Goal: Task Accomplishment & Management: Complete application form

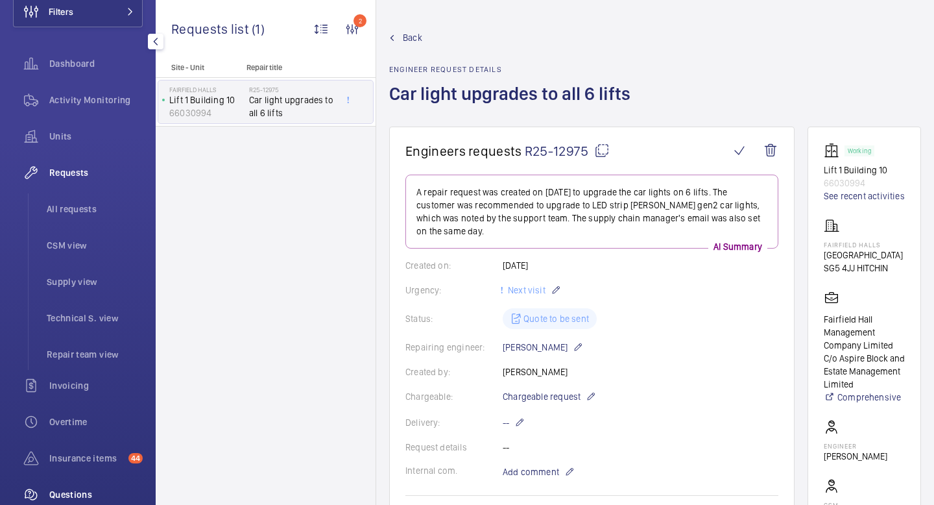
scroll to position [263, 0]
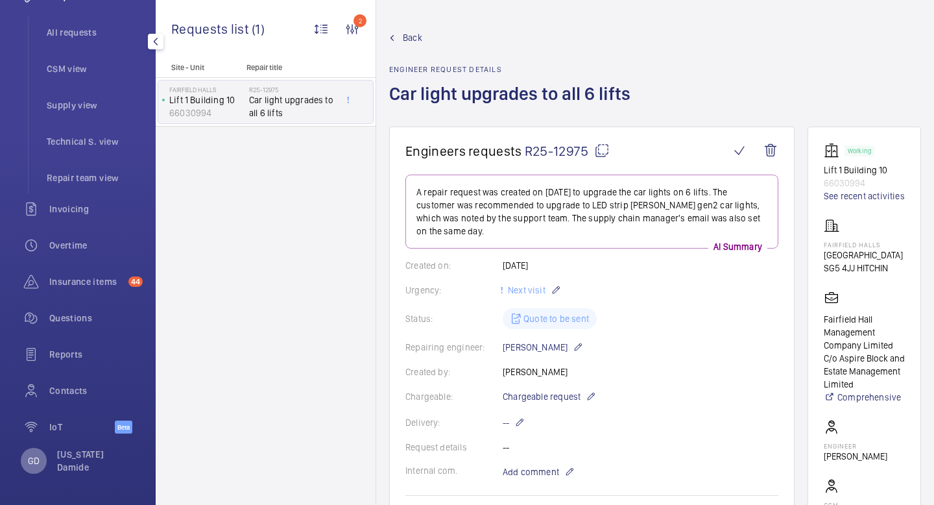
click at [32, 468] on div "GD" at bounding box center [34, 461] width 26 height 26
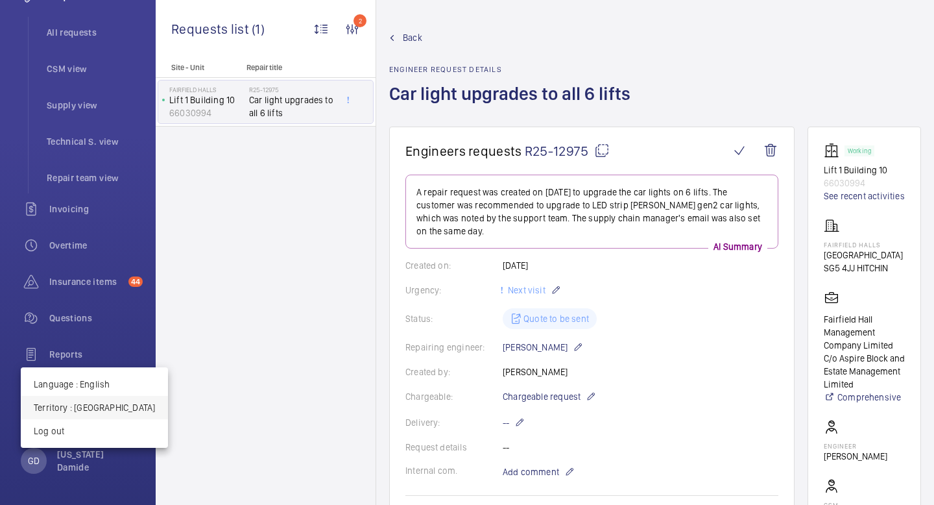
click at [122, 403] on p "Territory : [GEOGRAPHIC_DATA]" at bounding box center [94, 407] width 121 height 13
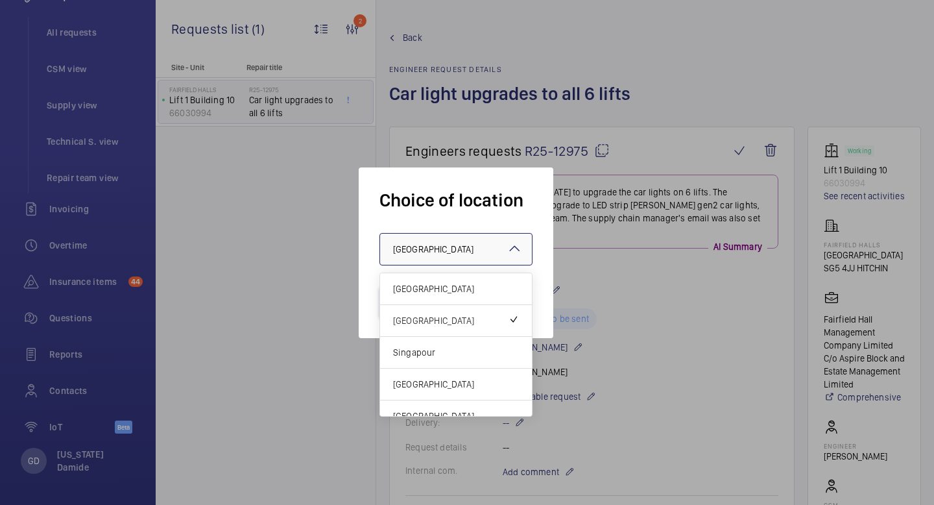
click at [455, 255] on div at bounding box center [456, 249] width 152 height 31
click at [445, 292] on span "[GEOGRAPHIC_DATA]" at bounding box center [456, 288] width 126 height 13
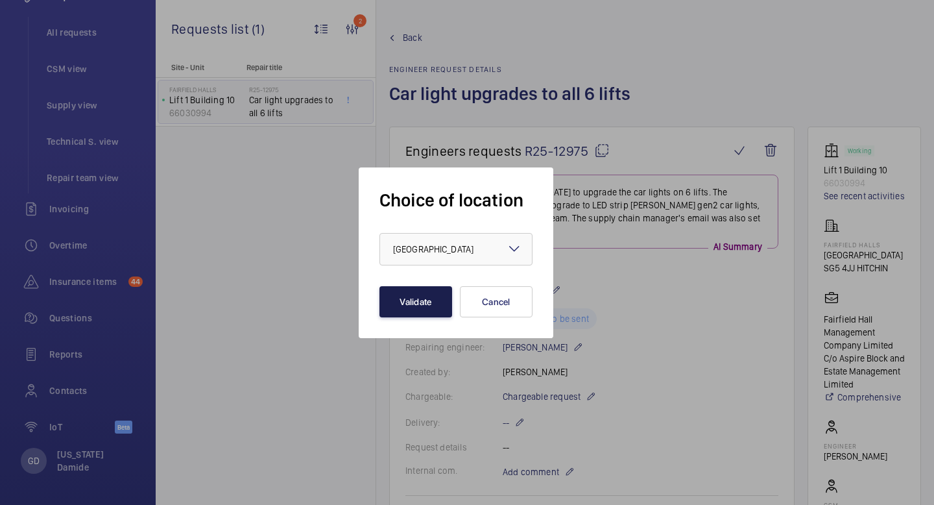
click at [435, 298] on button "Validate" at bounding box center [415, 301] width 73 height 31
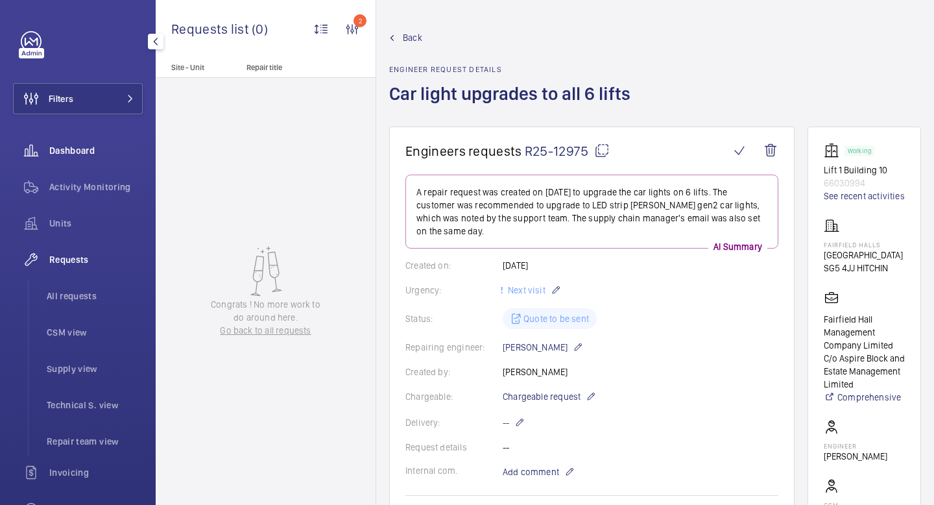
click at [84, 147] on span "Dashboard" at bounding box center [95, 150] width 93 height 13
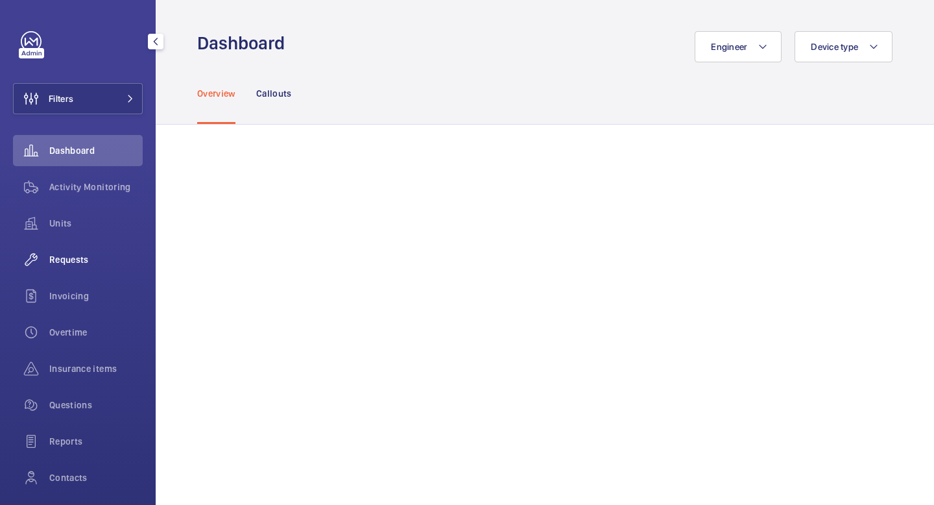
click at [54, 260] on span "Requests" at bounding box center [95, 259] width 93 height 13
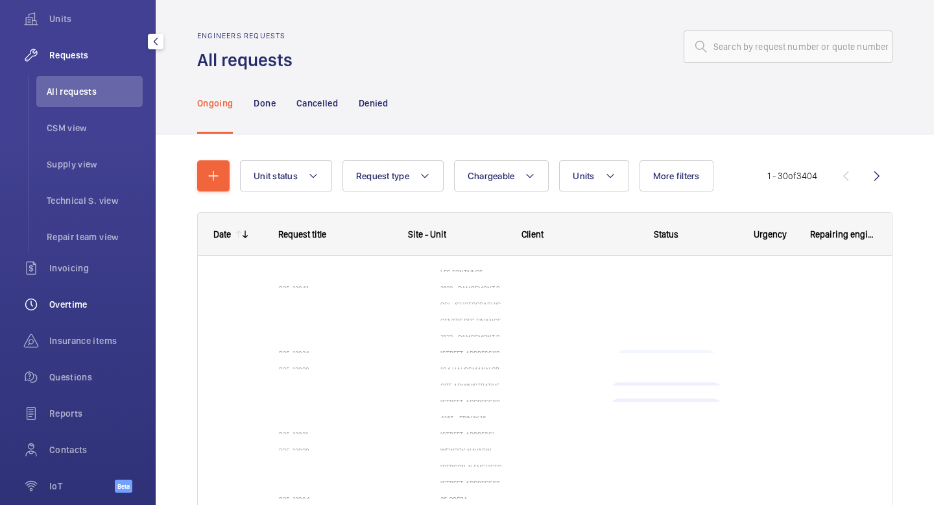
scroll to position [263, 0]
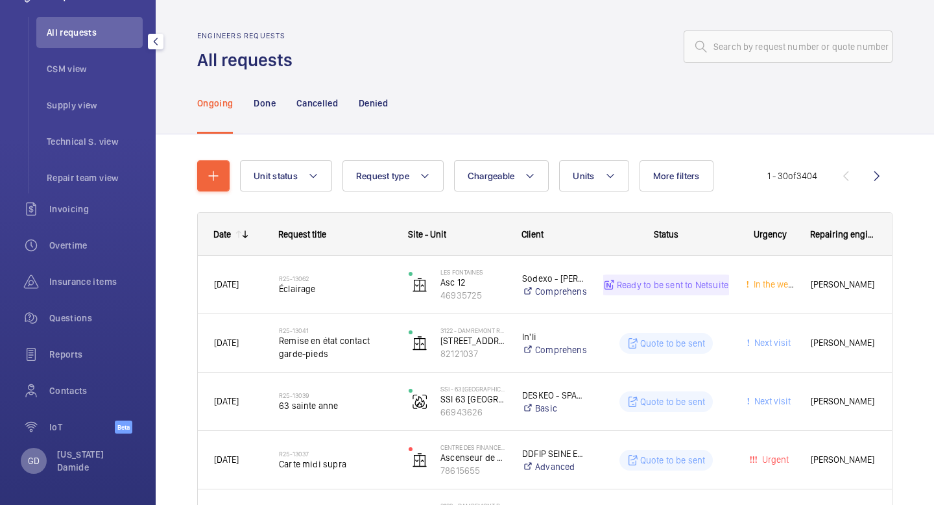
click at [37, 470] on div "GD" at bounding box center [34, 461] width 26 height 26
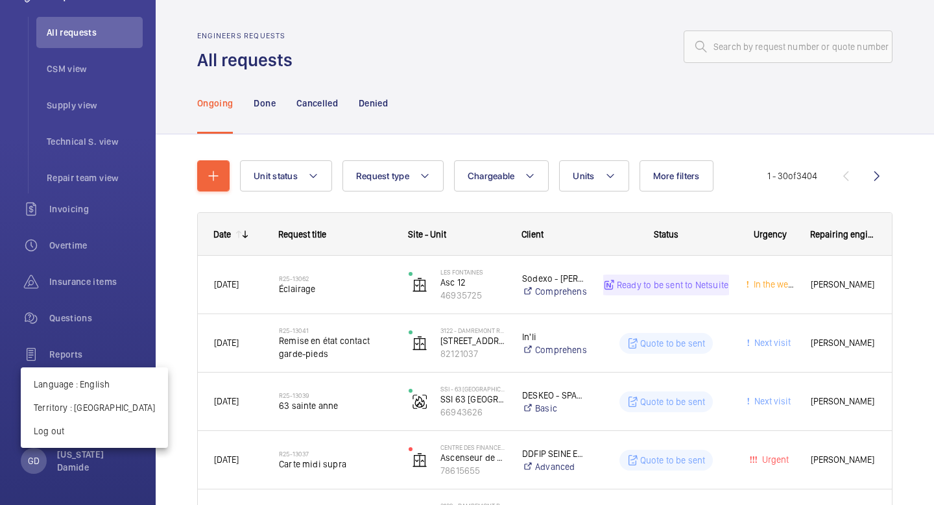
click at [200, 352] on div at bounding box center [467, 252] width 934 height 505
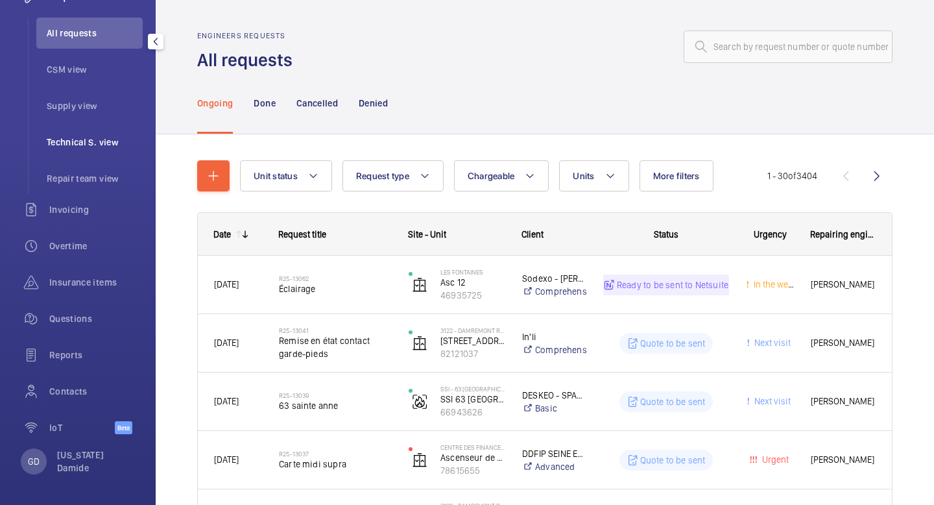
scroll to position [0, 0]
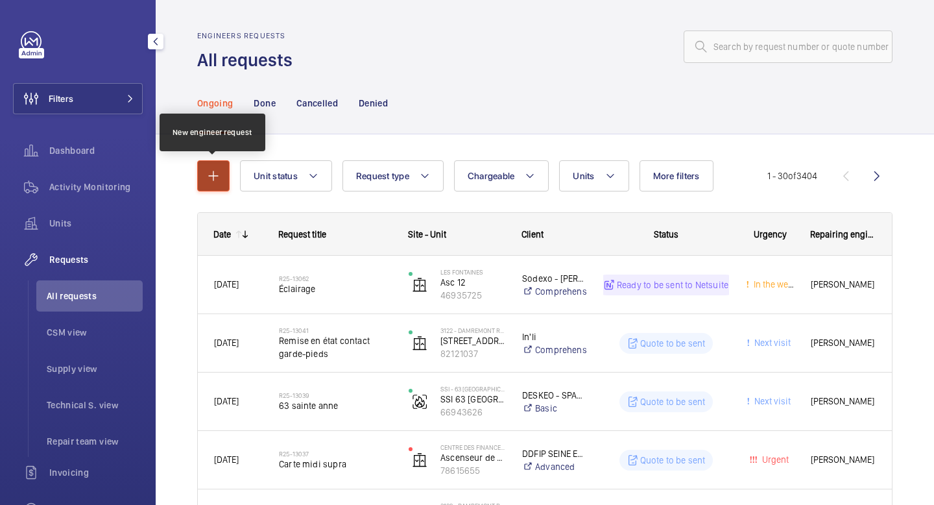
click at [208, 182] on mat-icon "button" at bounding box center [214, 176] width 16 height 16
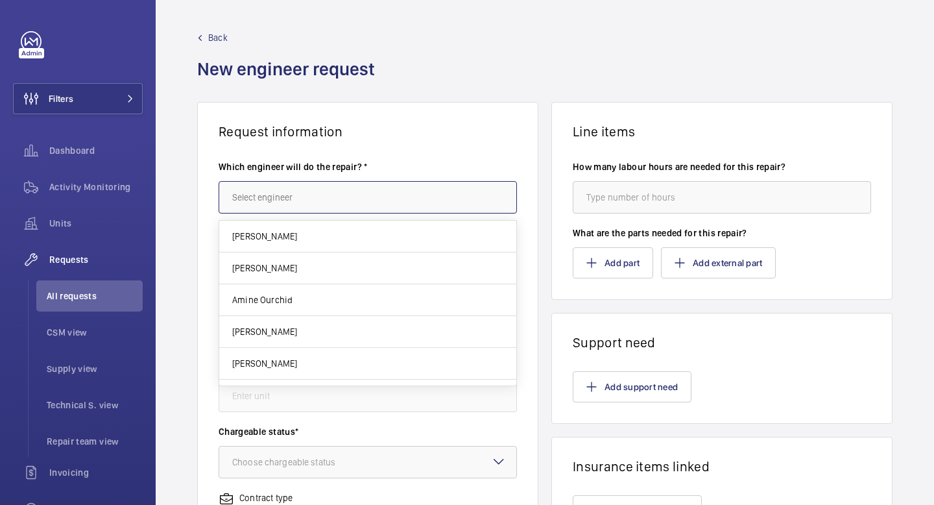
click at [391, 201] on input "text" at bounding box center [368, 197] width 298 height 32
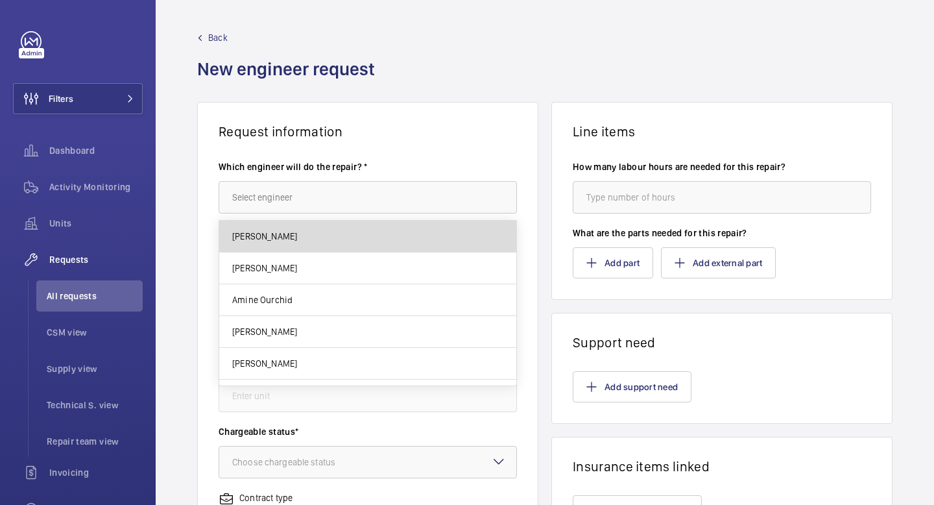
click at [376, 236] on mat-option "Jerome Eniona" at bounding box center [367, 237] width 297 height 32
type input "Jerome Eniona"
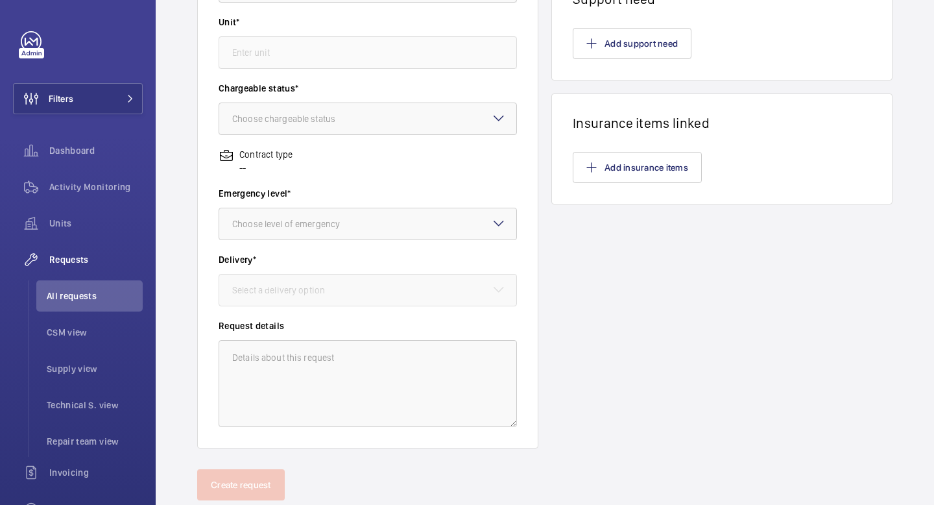
scroll to position [380, 0]
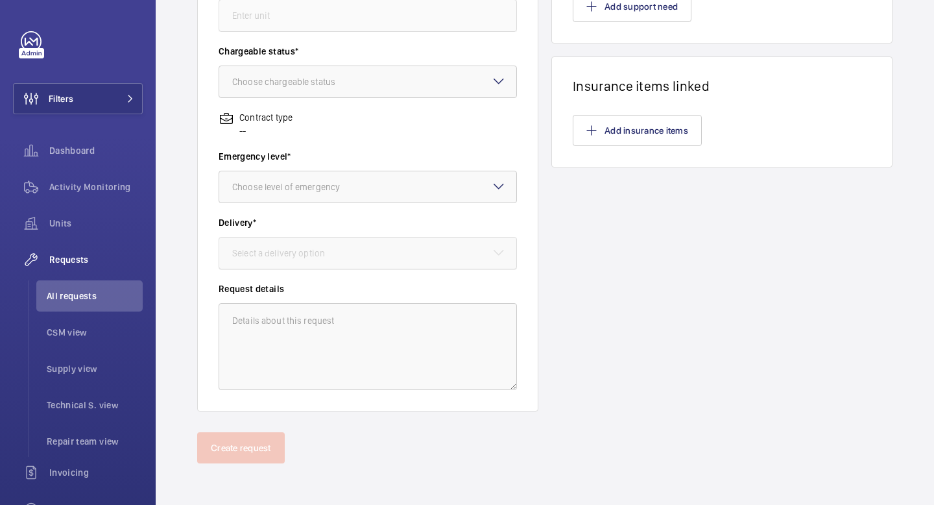
click at [440, 243] on div at bounding box center [367, 252] width 297 height 31
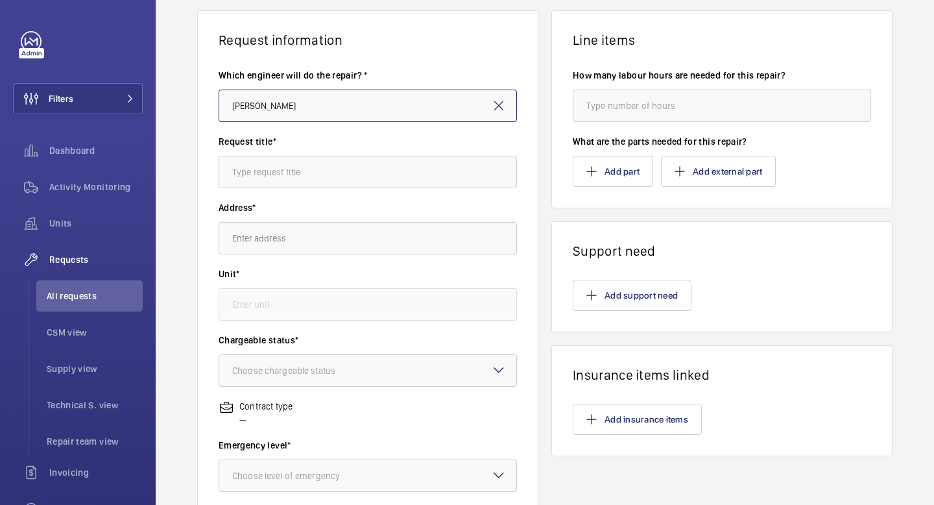
scroll to position [64, 0]
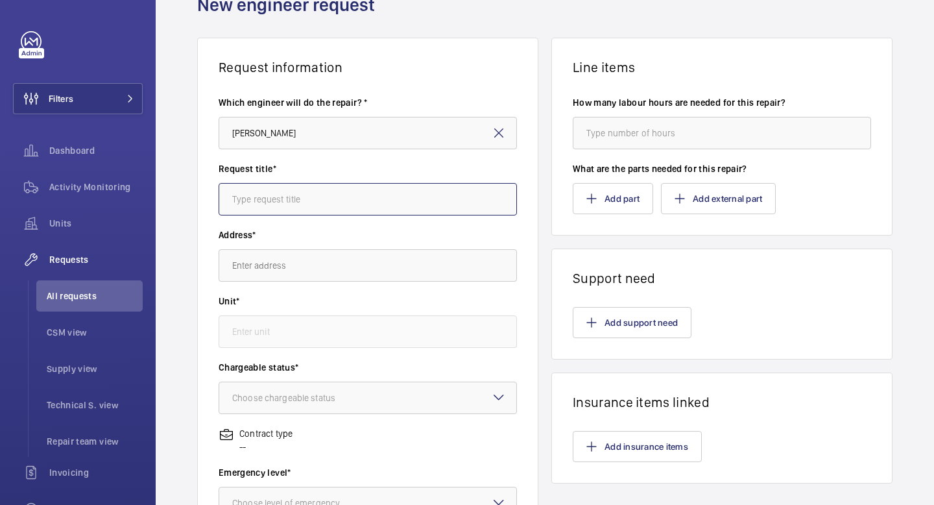
click at [392, 203] on input "text" at bounding box center [368, 199] width 298 height 32
type input "rrr"
click at [341, 276] on input "text" at bounding box center [368, 265] width 298 height 32
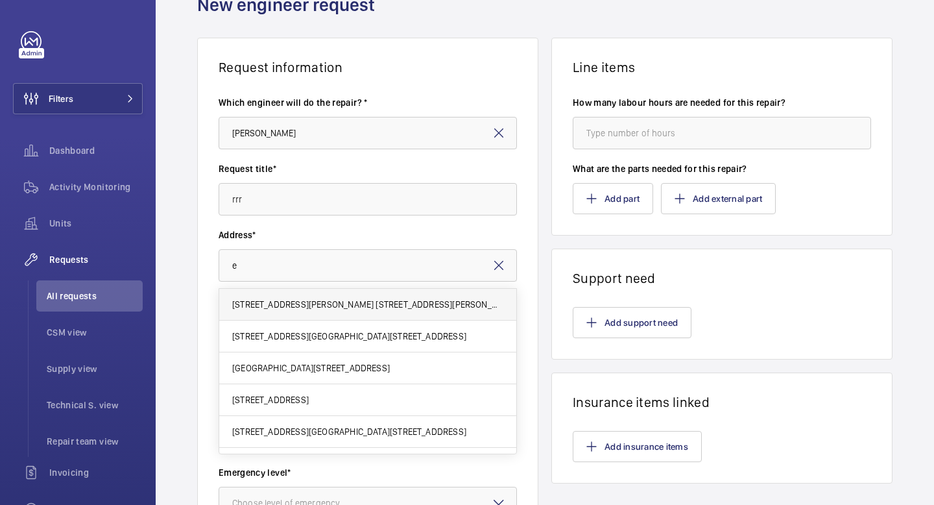
click at [327, 306] on span "9/11 rue anatole de la Forge 9/11 rue anatole de la Forge, 75017 PARIS, 75017 P…" at bounding box center [367, 304] width 271 height 13
type input "9/11 rue anatole de la Forge 9/11 rue anatole de la Forge, 75017 PARIS, 75017 P…"
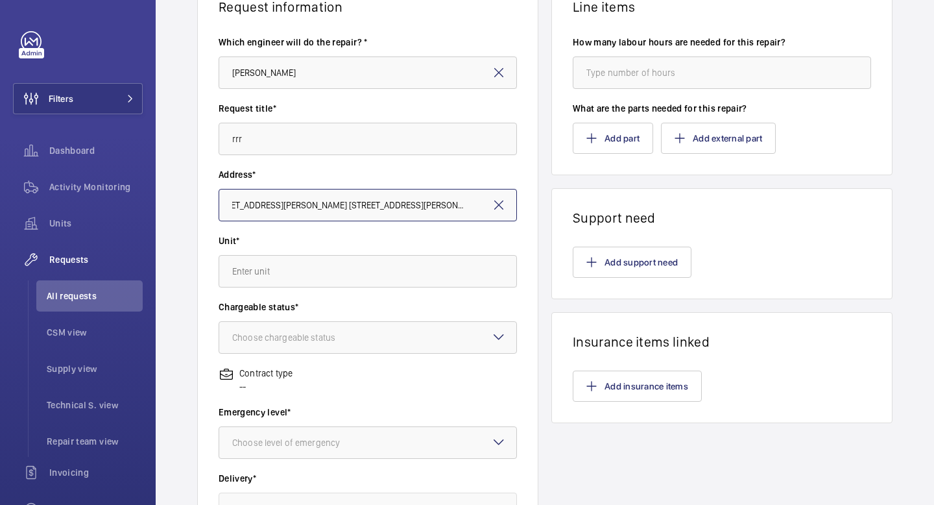
scroll to position [132, 0]
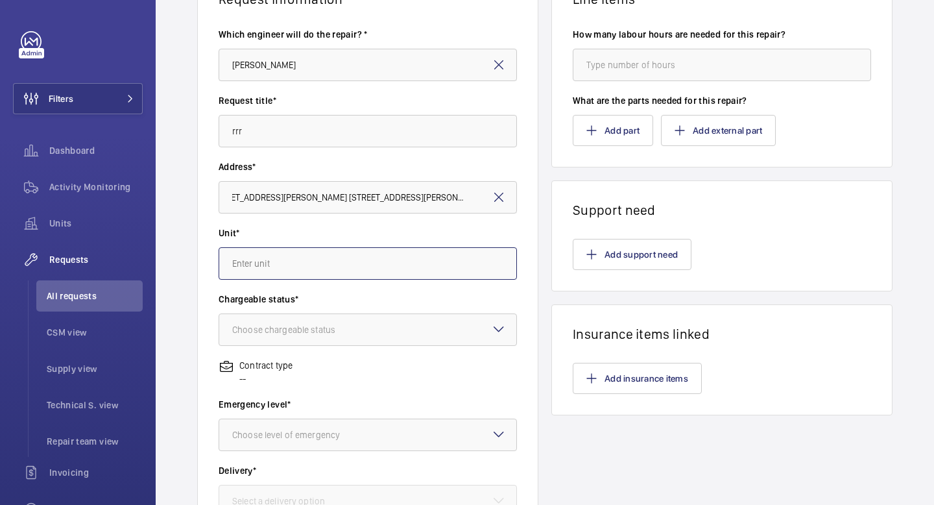
click at [373, 263] on input "text" at bounding box center [368, 263] width 298 height 32
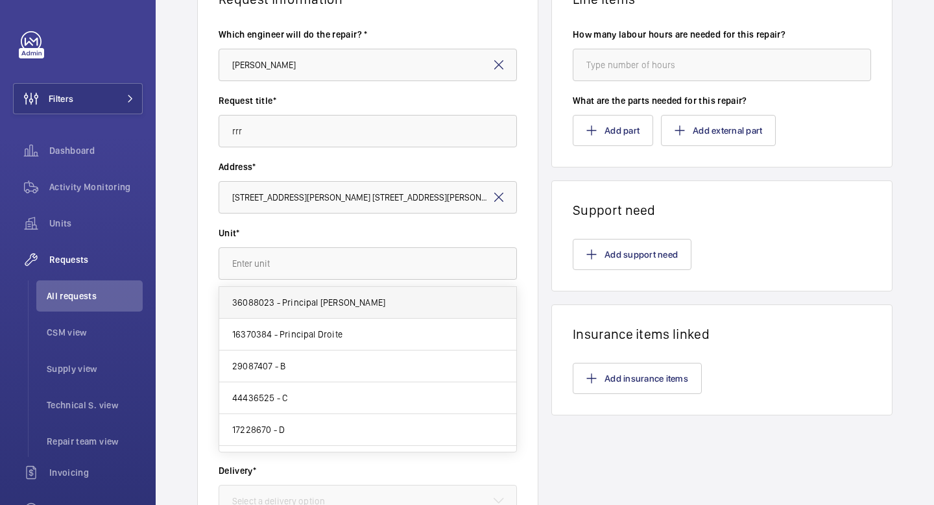
click at [367, 306] on mat-option "36088023 - Principal Gauche" at bounding box center [367, 303] width 297 height 32
type input "36088023 - Principal Gauche"
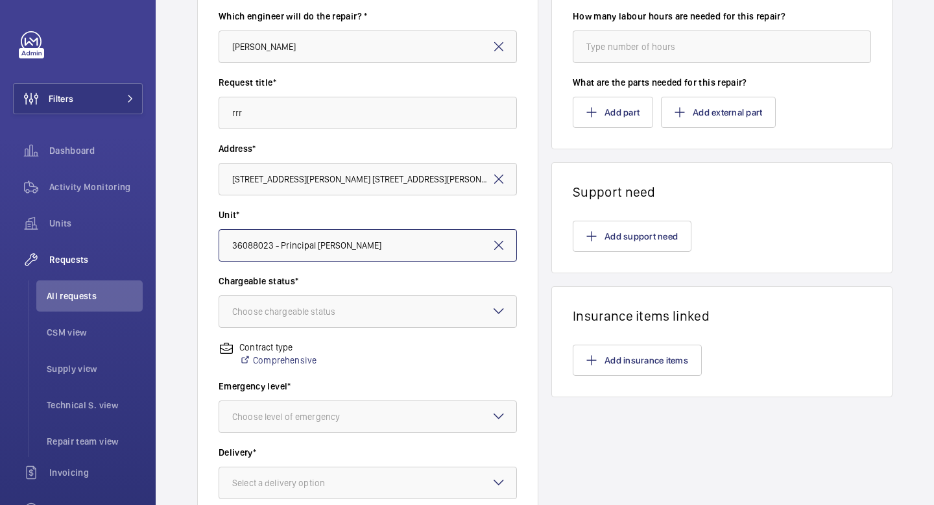
scroll to position [146, 0]
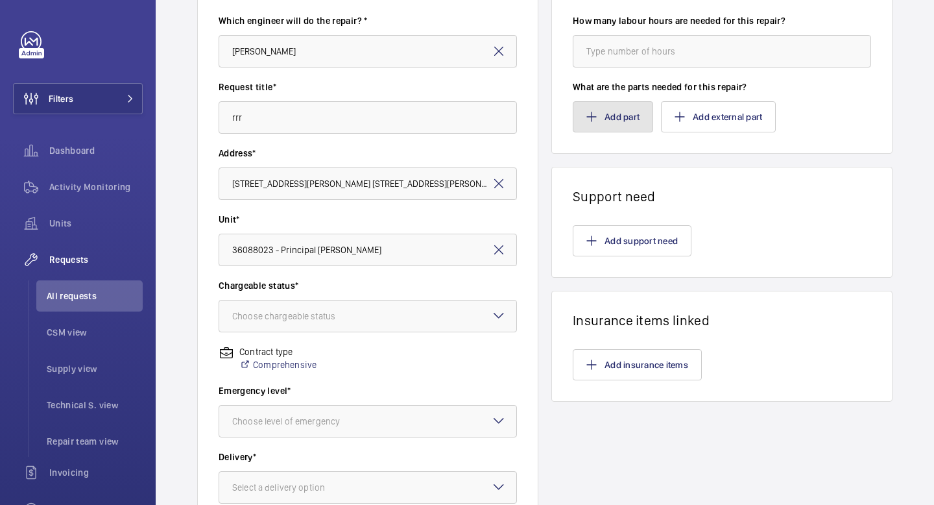
click at [624, 124] on button "Add part" at bounding box center [613, 116] width 80 height 31
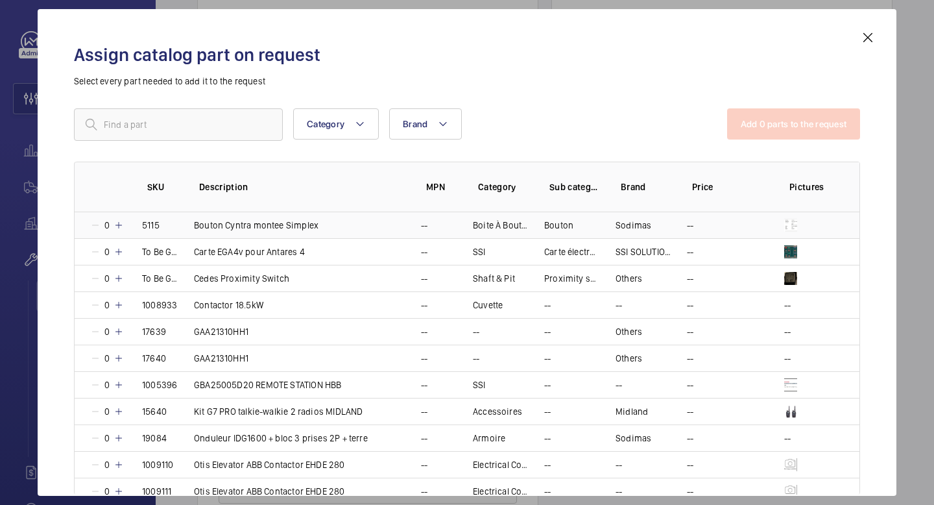
click at [122, 224] on mat-icon at bounding box center [119, 225] width 10 height 10
click at [813, 119] on button "Add 1 parts to the request" at bounding box center [795, 123] width 132 height 31
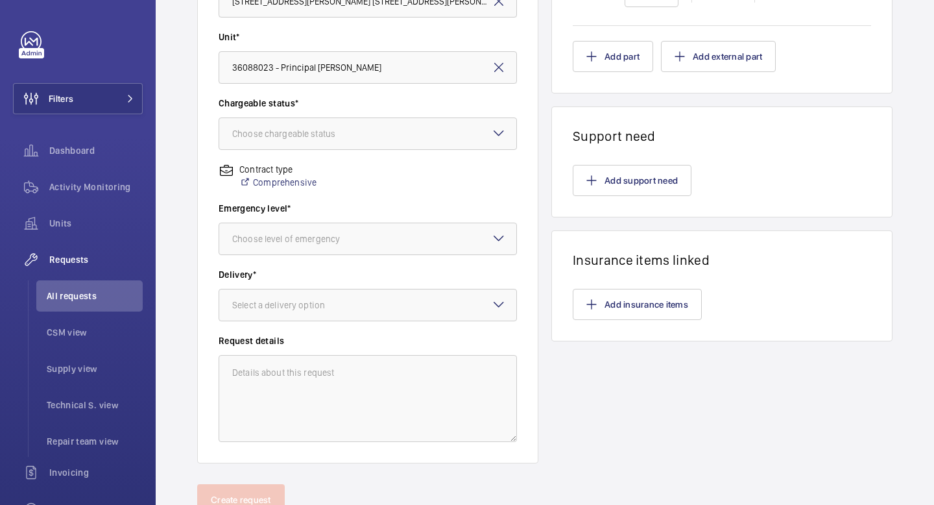
scroll to position [380, 0]
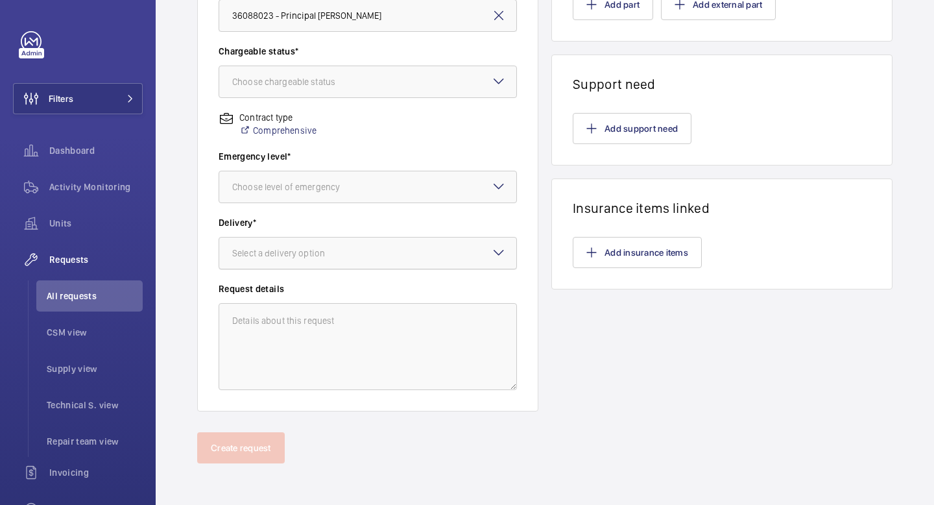
click at [409, 258] on div at bounding box center [367, 252] width 297 height 31
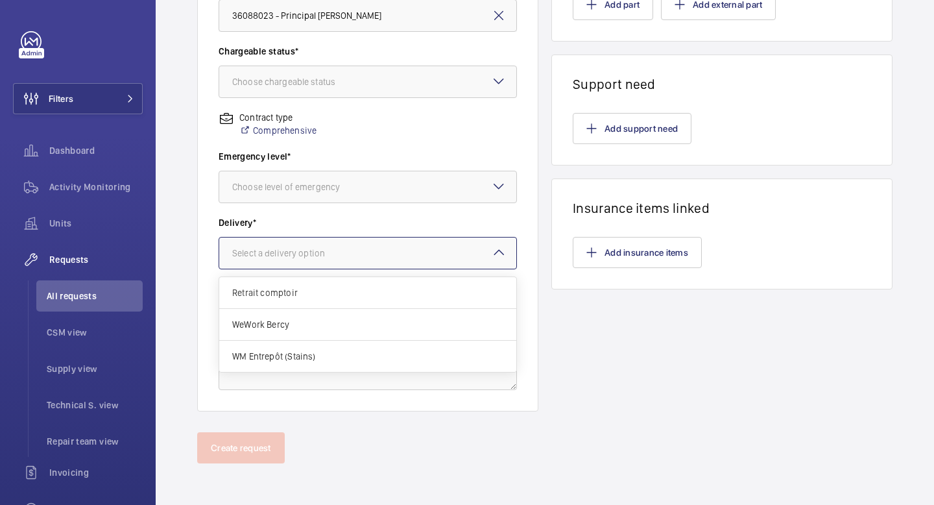
click at [599, 318] on div "Line items How many labour hours are needed for this repair? What are the parts…" at bounding box center [721, 67] width 341 height 690
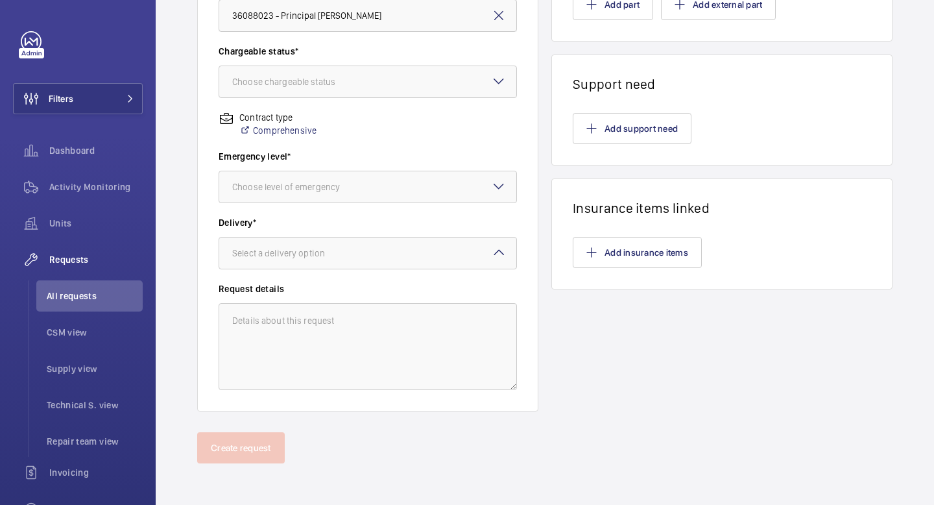
scroll to position [0, 0]
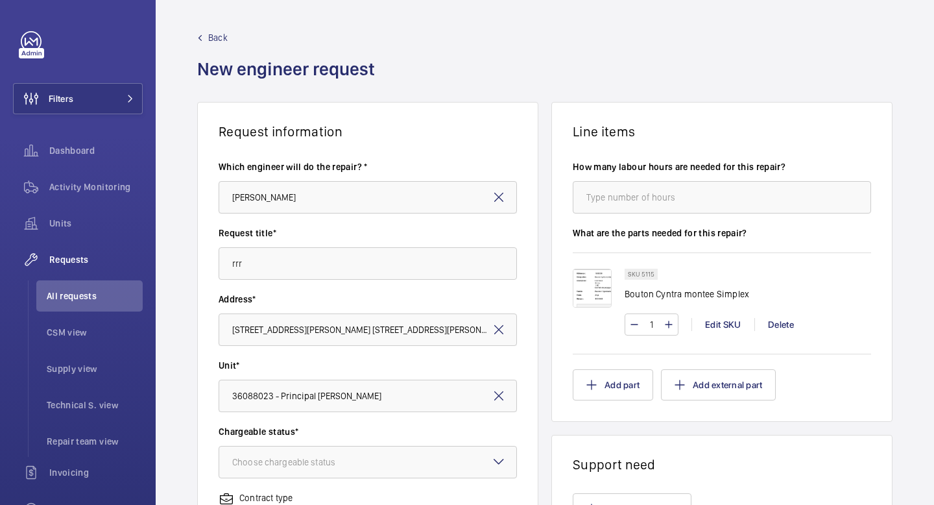
click at [208, 40] on span "Back" at bounding box center [217, 37] width 19 height 13
